Goal: Task Accomplishment & Management: Manage account settings

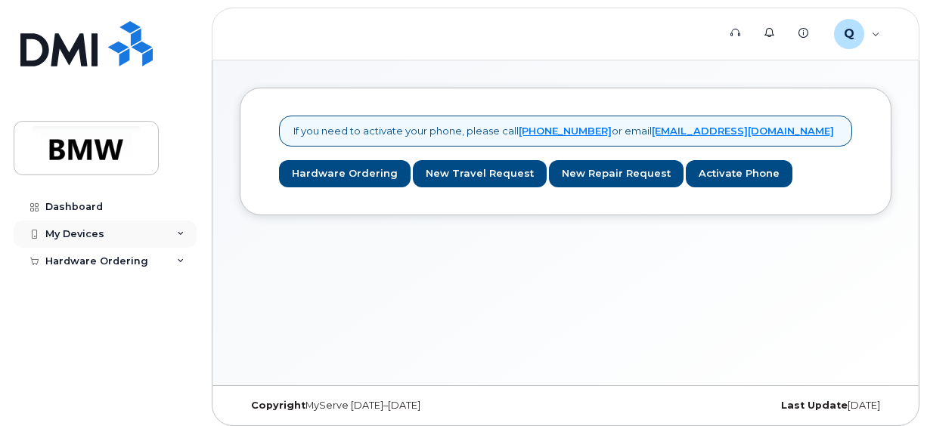
click at [158, 237] on div "My Devices" at bounding box center [105, 234] width 183 height 27
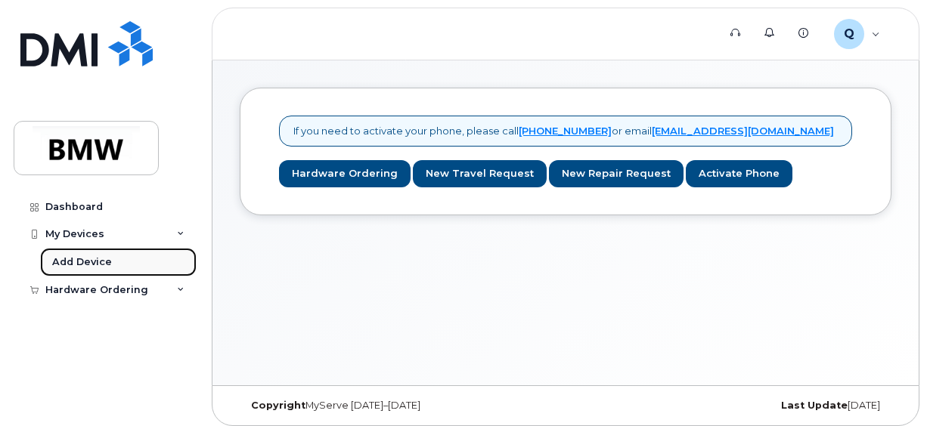
click at [129, 265] on link "Add Device" at bounding box center [118, 262] width 156 height 29
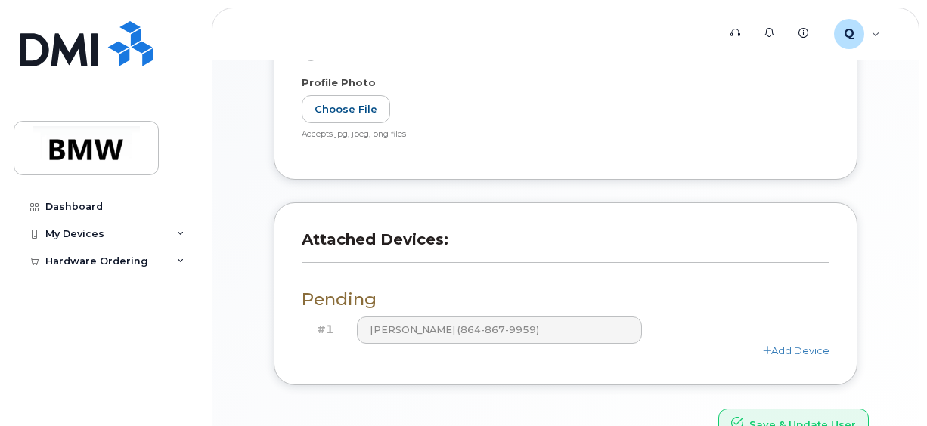
scroll to position [472, 0]
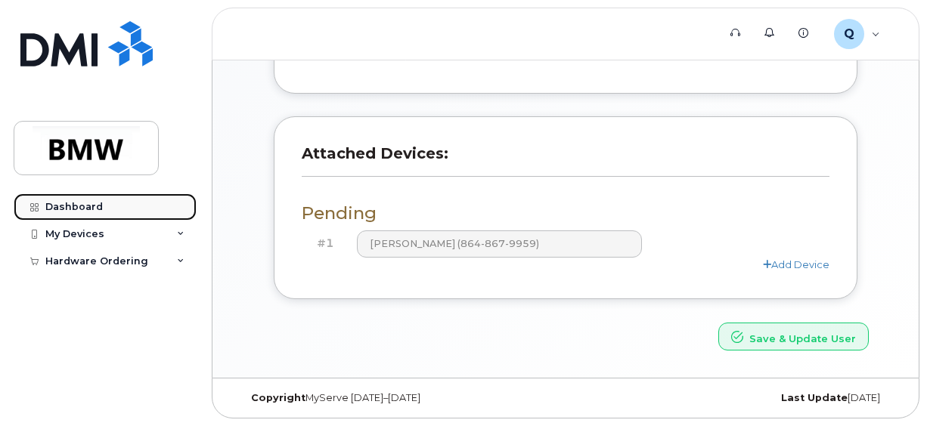
click at [128, 205] on link "Dashboard" at bounding box center [105, 207] width 183 height 27
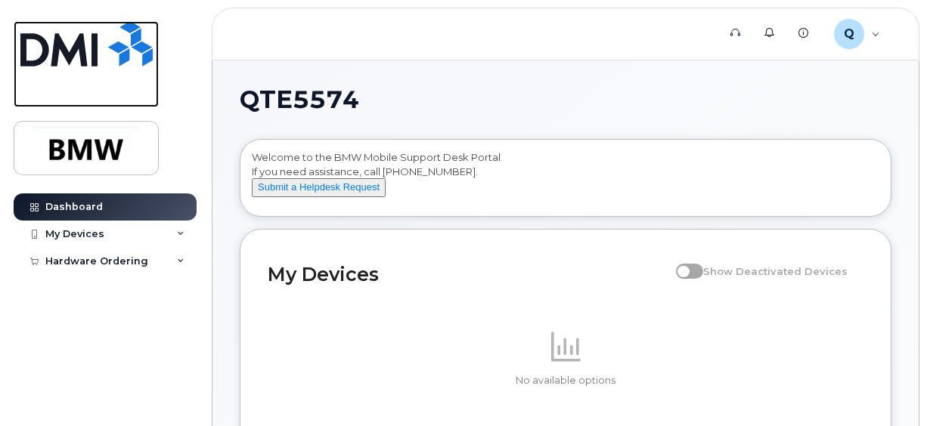
click at [103, 62] on img at bounding box center [86, 43] width 132 height 45
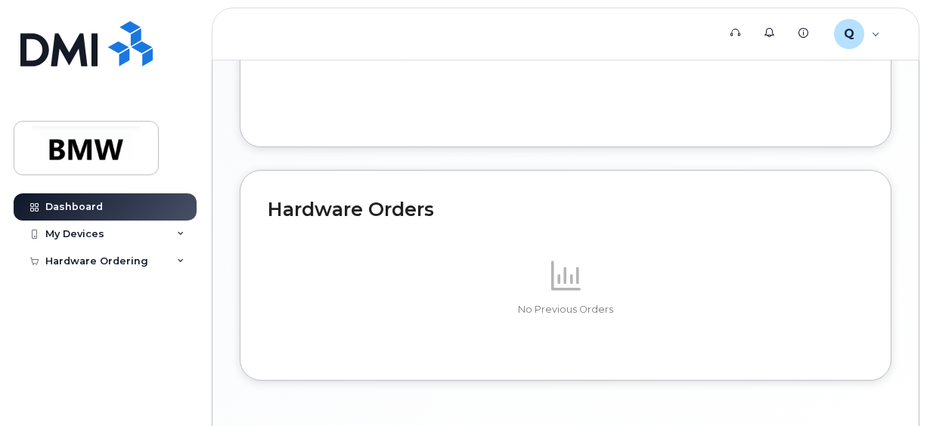
scroll to position [983, 0]
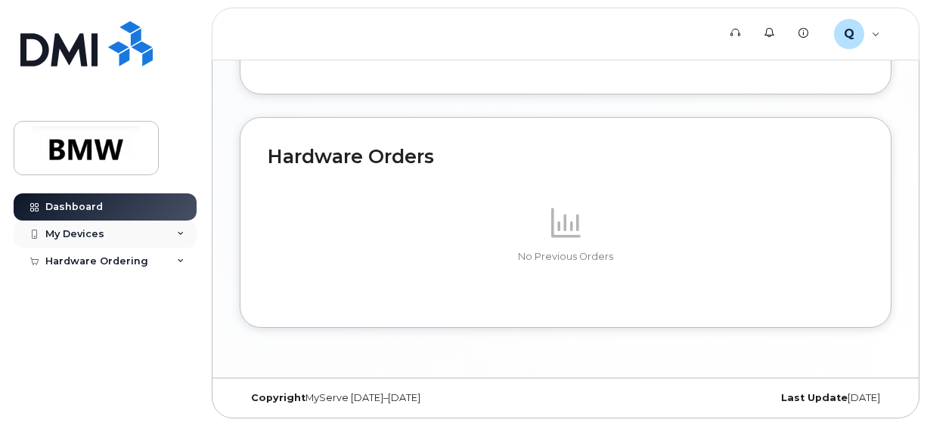
click at [145, 231] on div "My Devices" at bounding box center [105, 234] width 183 height 27
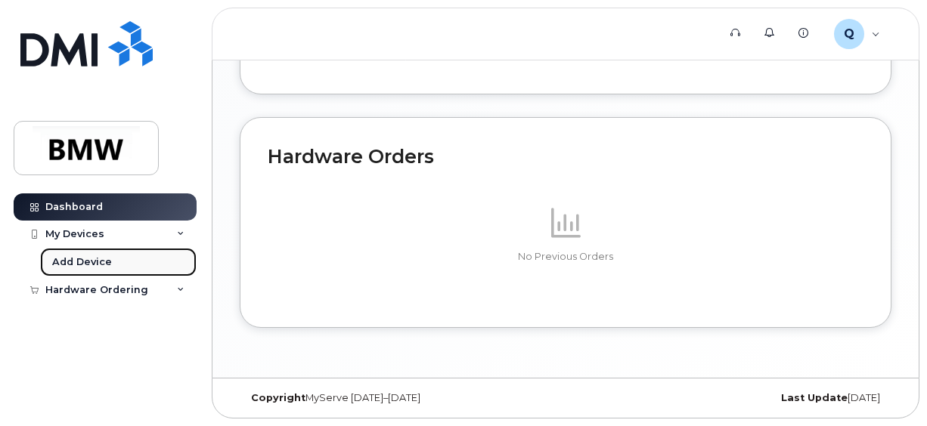
click at [125, 263] on link "Add Device" at bounding box center [118, 262] width 156 height 29
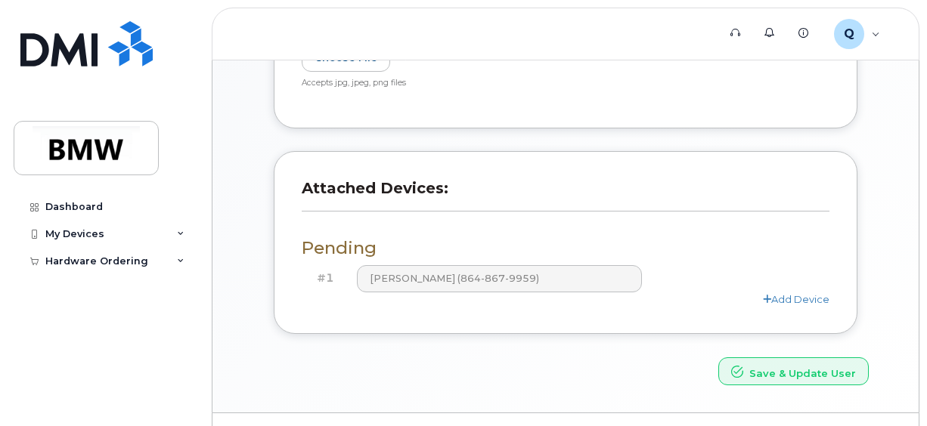
scroll to position [472, 0]
